Goal: Information Seeking & Learning: Check status

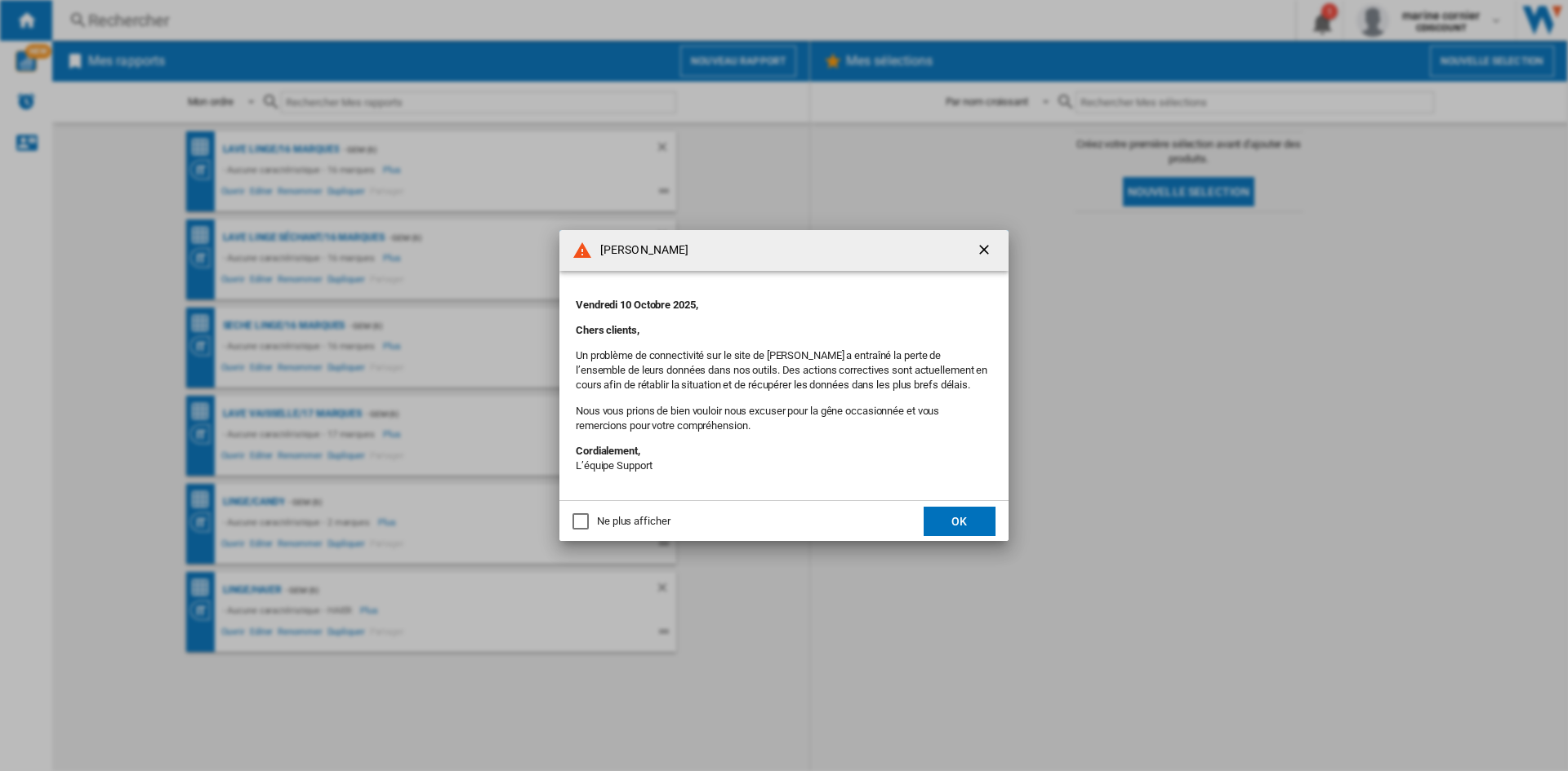
click at [945, 517] on button "OK" at bounding box center [959, 521] width 72 height 29
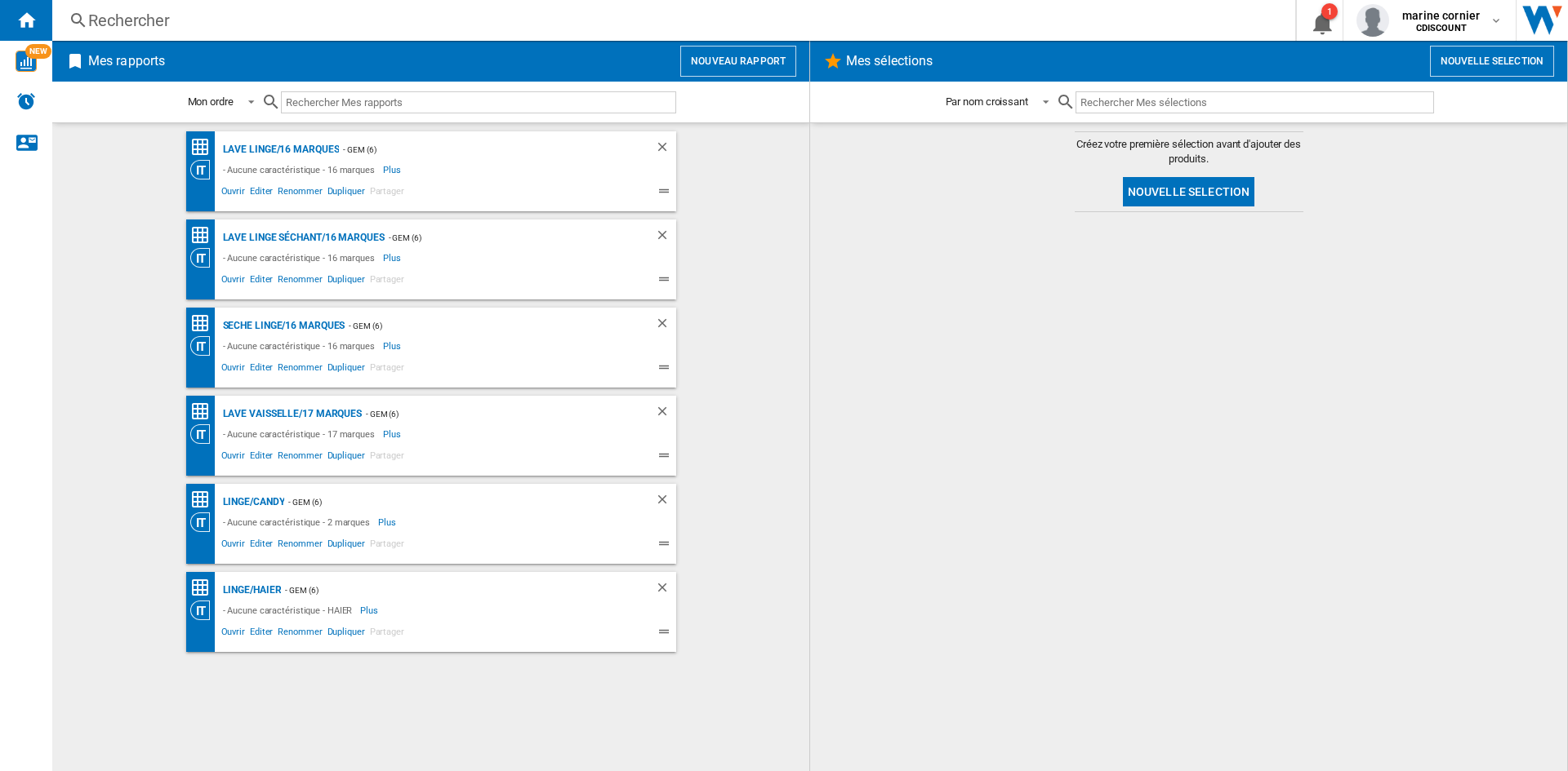
click at [107, 10] on div "Rechercher" at bounding box center [671, 20] width 1165 height 23
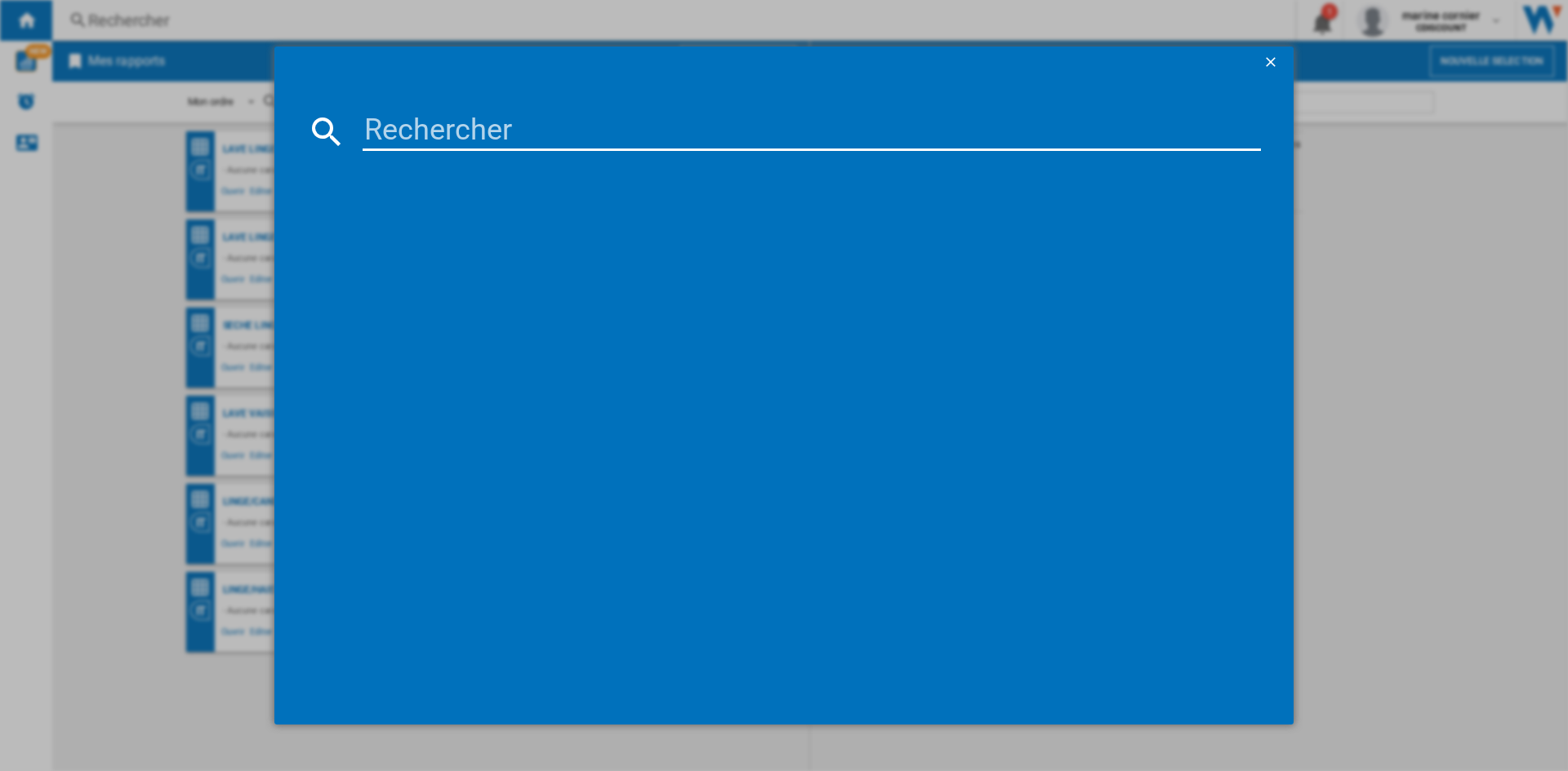
click at [374, 131] on input at bounding box center [812, 131] width 898 height 39
paste input "CAN8059019098999"
type input "CAN8059019098999"
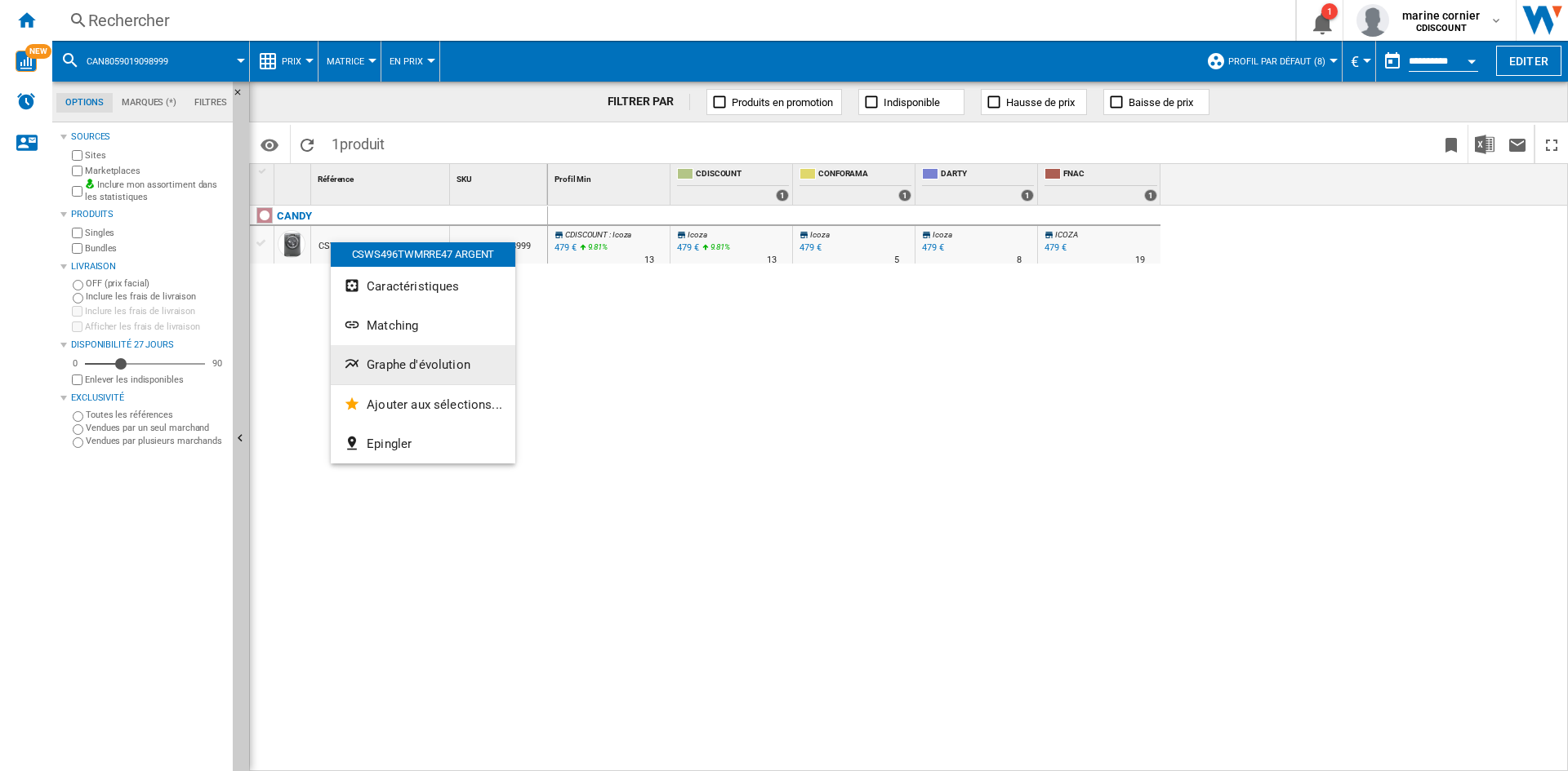
click at [434, 368] on span "Graphe d'évolution" at bounding box center [419, 365] width 104 height 15
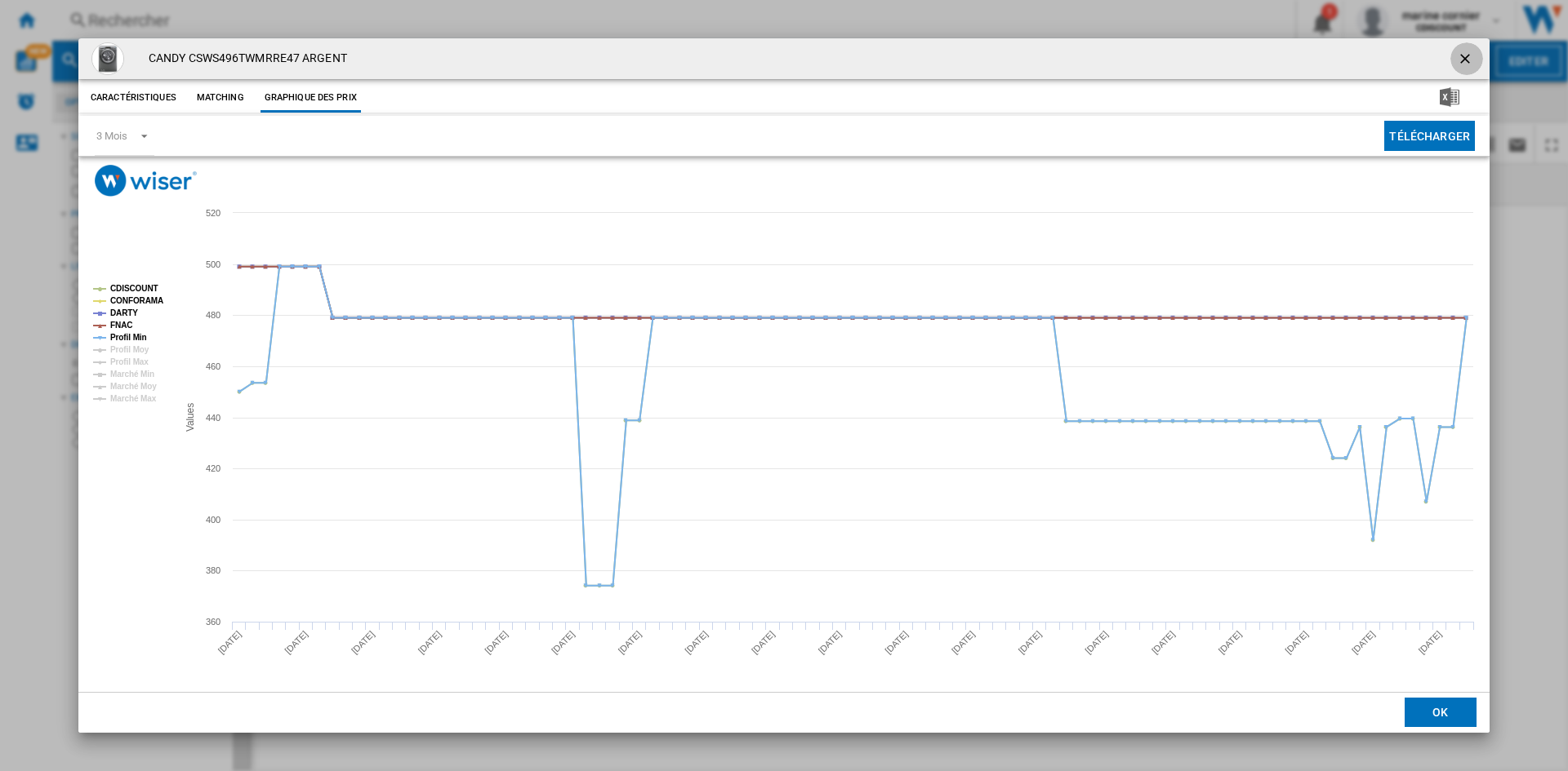
click at [1469, 58] on ng-md-icon "getI18NText('BUTTONS.CLOSE_DIALOG')" at bounding box center [1466, 60] width 19 height 19
